Goal: Task Accomplishment & Management: Use online tool/utility

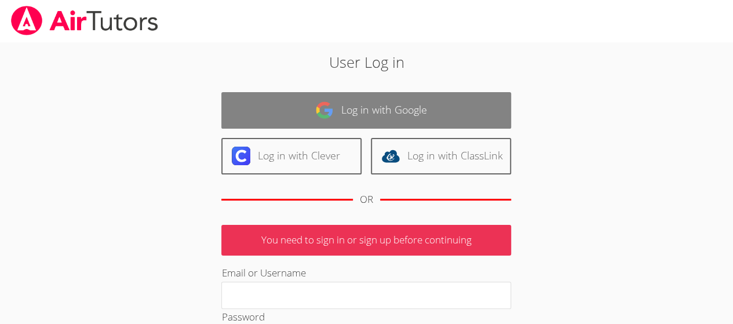
click at [296, 123] on link "Log in with Google" at bounding box center [366, 110] width 290 height 37
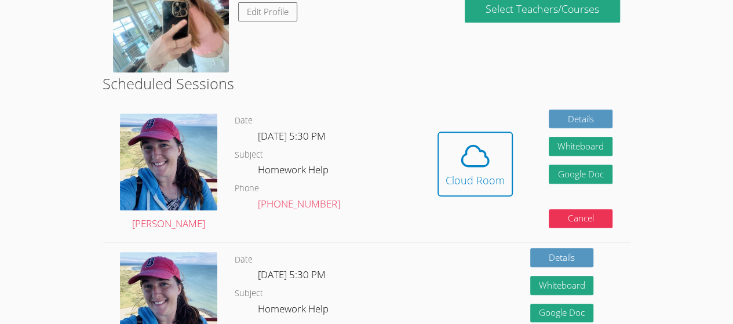
scroll to position [232, 0]
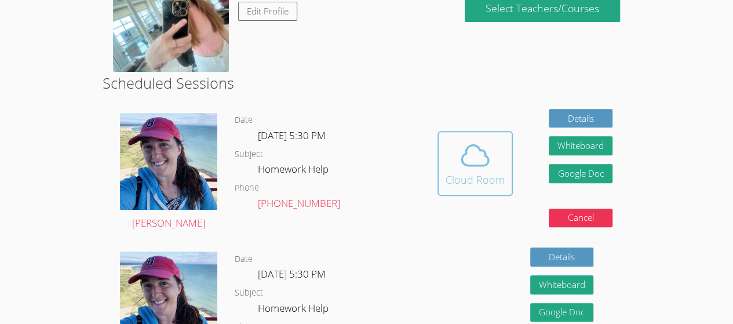
click at [476, 165] on icon at bounding box center [475, 155] width 27 height 20
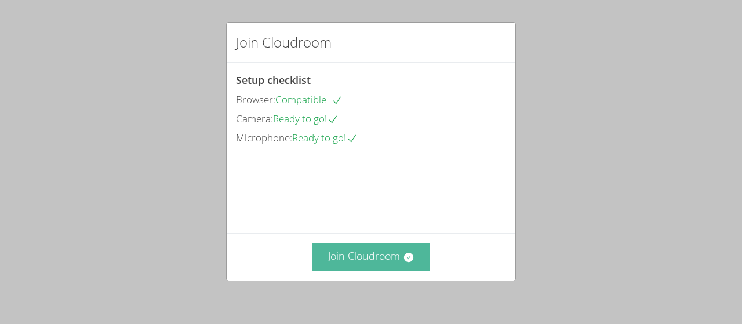
click at [375, 263] on button "Join Cloudroom" at bounding box center [371, 257] width 119 height 28
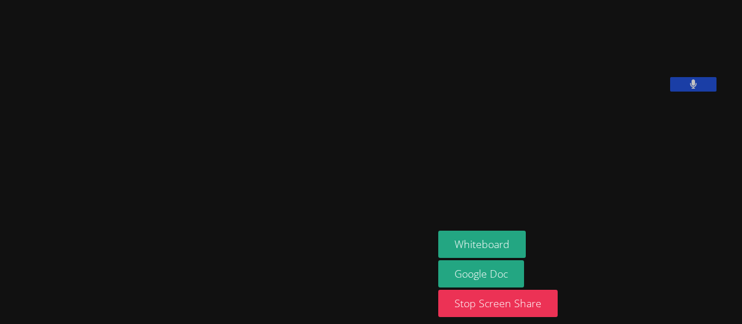
click at [388, 279] on div at bounding box center [217, 281] width 424 height 46
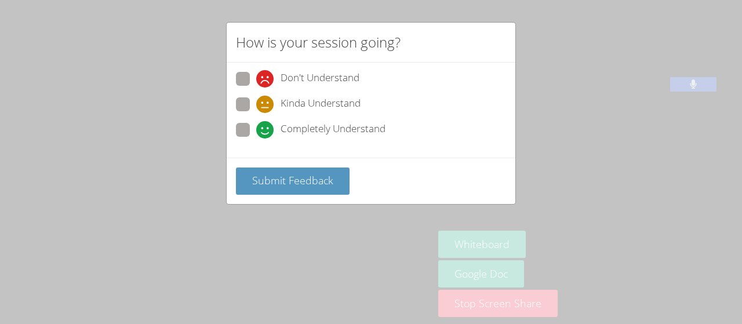
click at [256, 138] on span at bounding box center [256, 138] width 0 height 0
click at [256, 130] on input "Completely Understand" at bounding box center [261, 128] width 10 height 10
radio input "true"
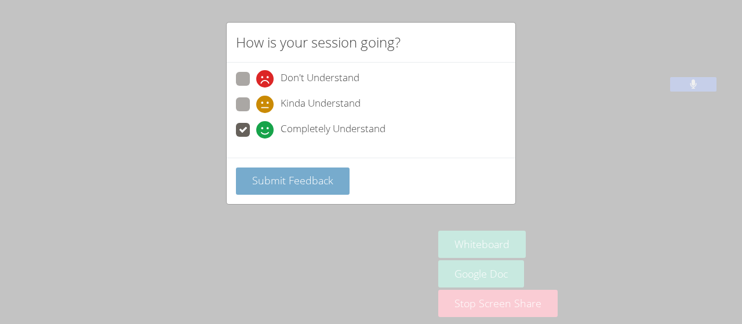
click at [269, 170] on button "Submit Feedback" at bounding box center [293, 180] width 114 height 27
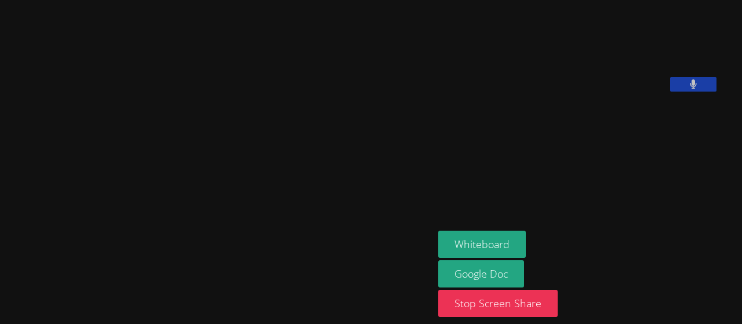
click at [347, 289] on div at bounding box center [217, 281] width 424 height 46
